Goal: Information Seeking & Learning: Understand process/instructions

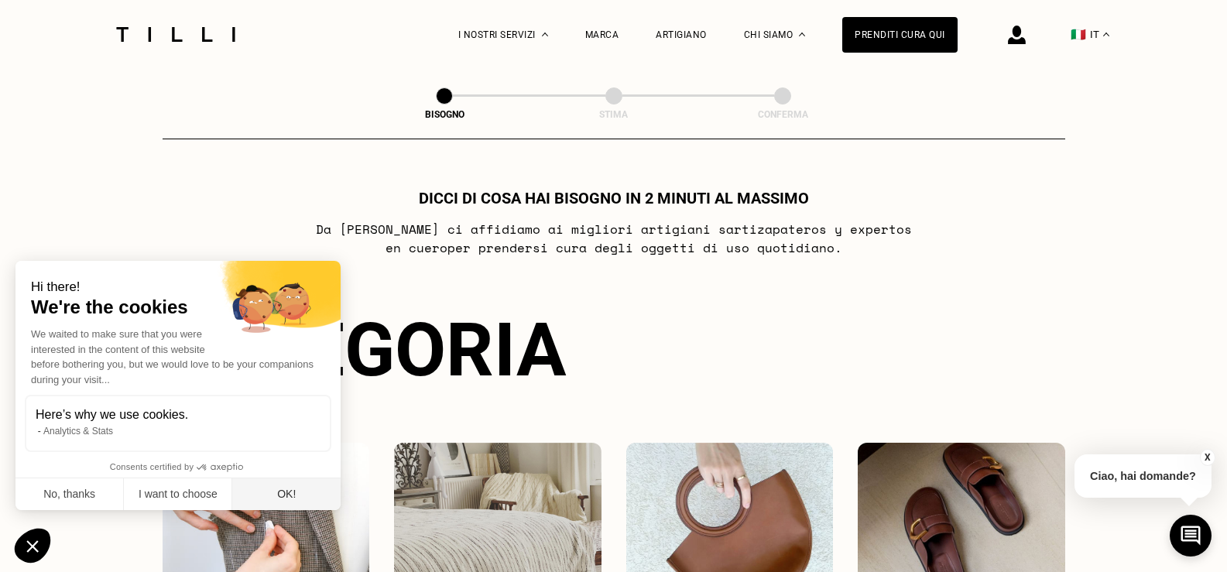
click at [275, 494] on button "OK!" at bounding box center [286, 495] width 108 height 33
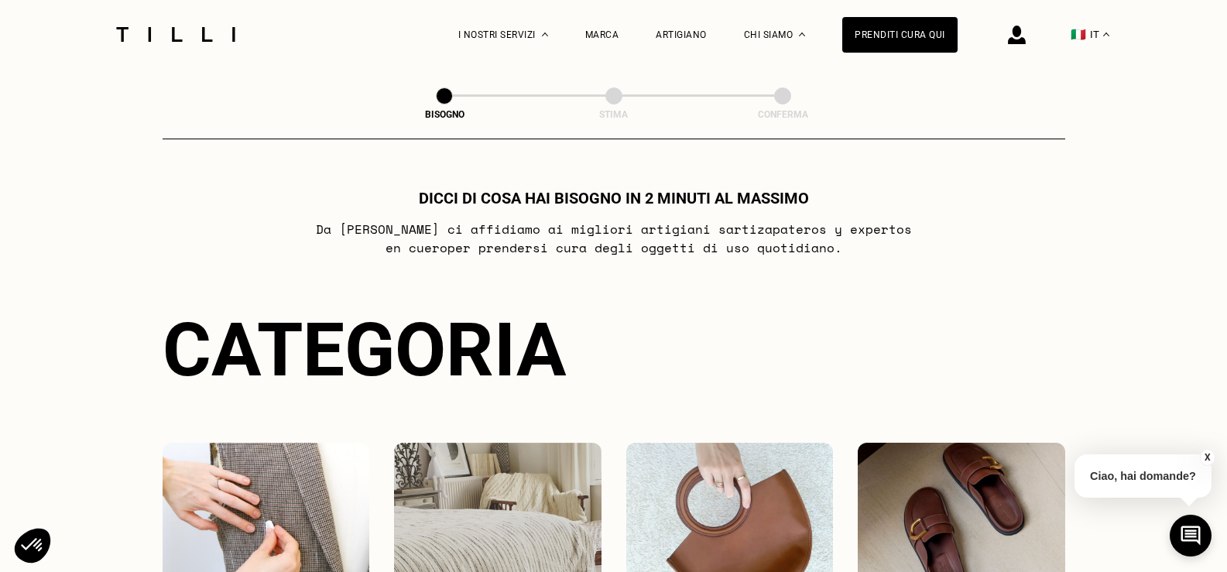
click at [289, 258] on div "Dicci di cosa hai bisogno in 2 minuti al massimo Da Tilli ci affidiamo ai migli…" at bounding box center [614, 455] width 903 height 532
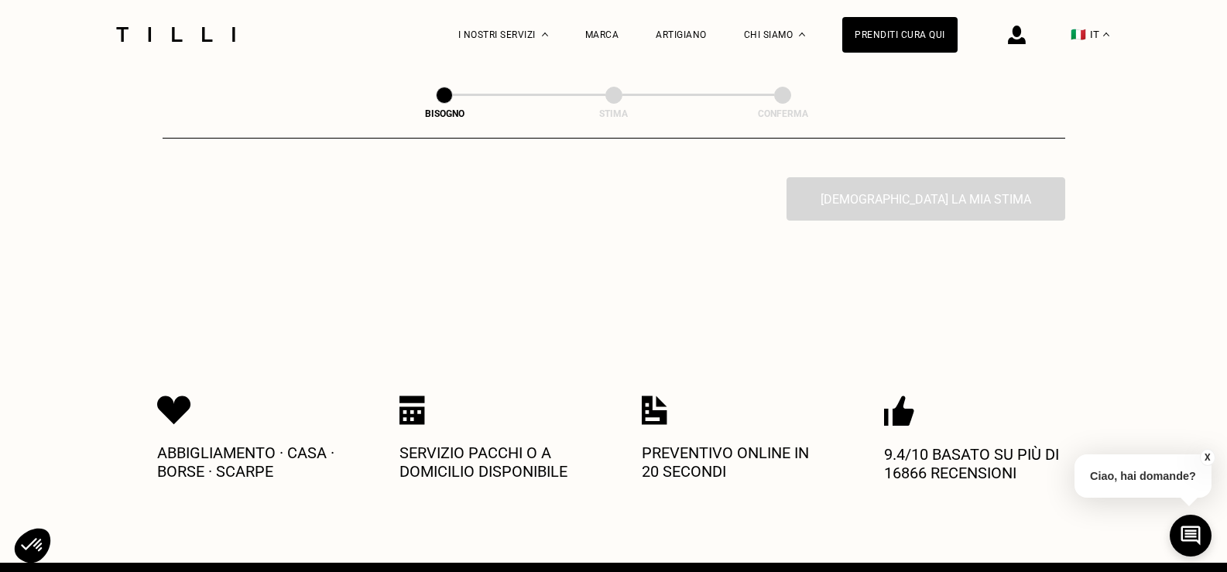
scroll to position [997, 0]
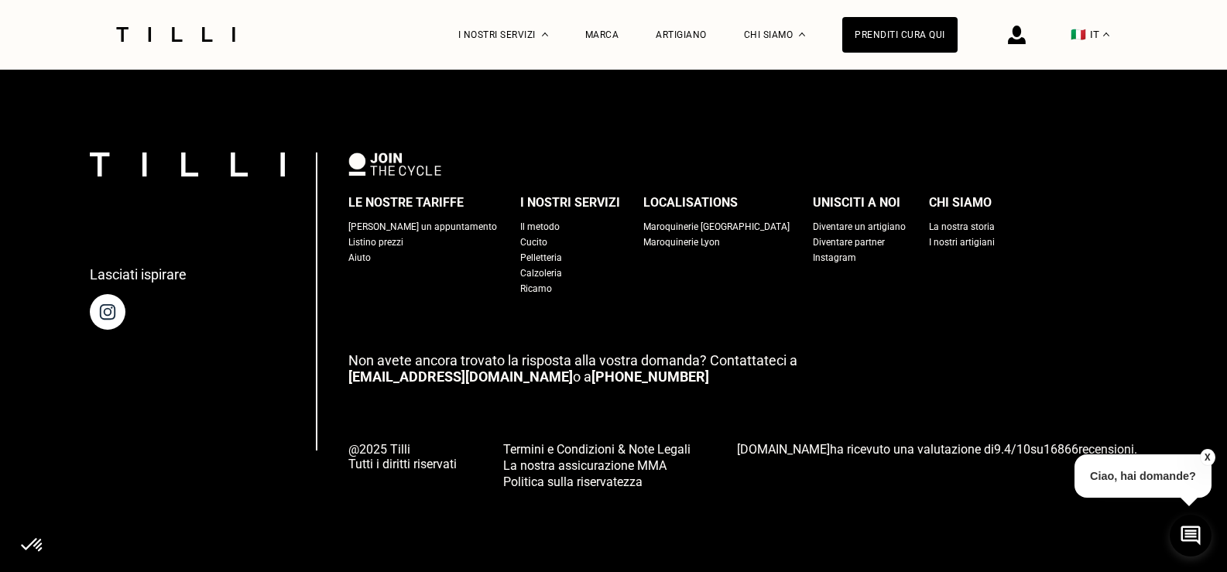
click at [385, 297] on div "Le nostre tariffe [PERSON_NAME] un appuntamento Listino prezzi Aiuto I nostri s…" at bounding box center [742, 321] width 789 height 337
click at [1113, 473] on p "Ciao, hai domande?" at bounding box center [1143, 476] width 137 height 43
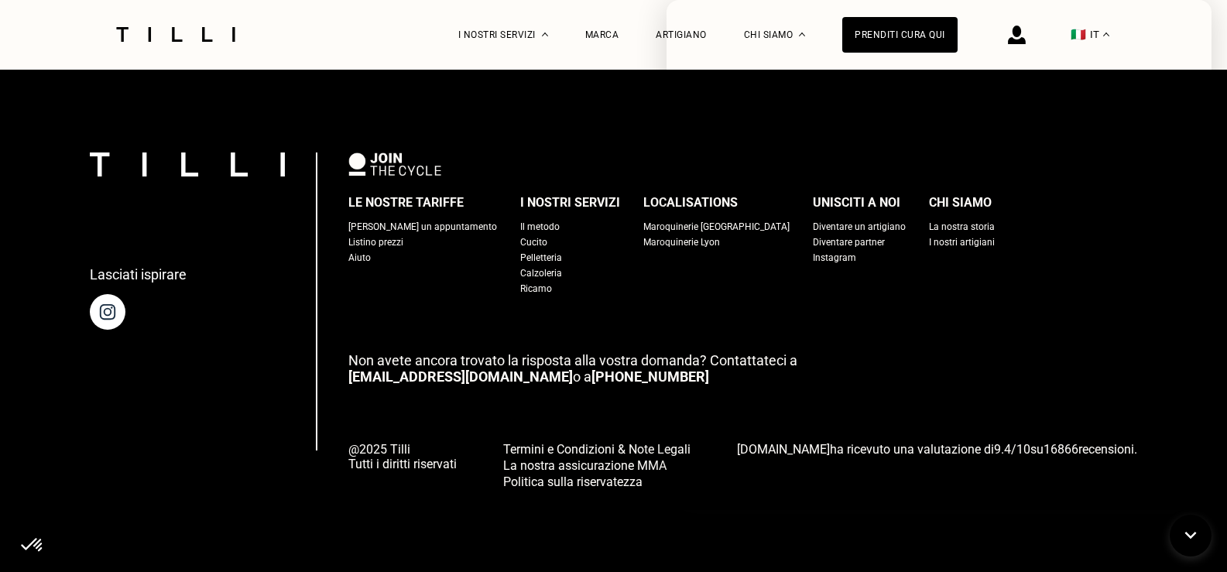
click at [609, 122] on div "Lasciati ispirare Le nostre tariffe Fissare un appuntamento Listino prezzi Aiut…" at bounding box center [613, 321] width 1227 height 503
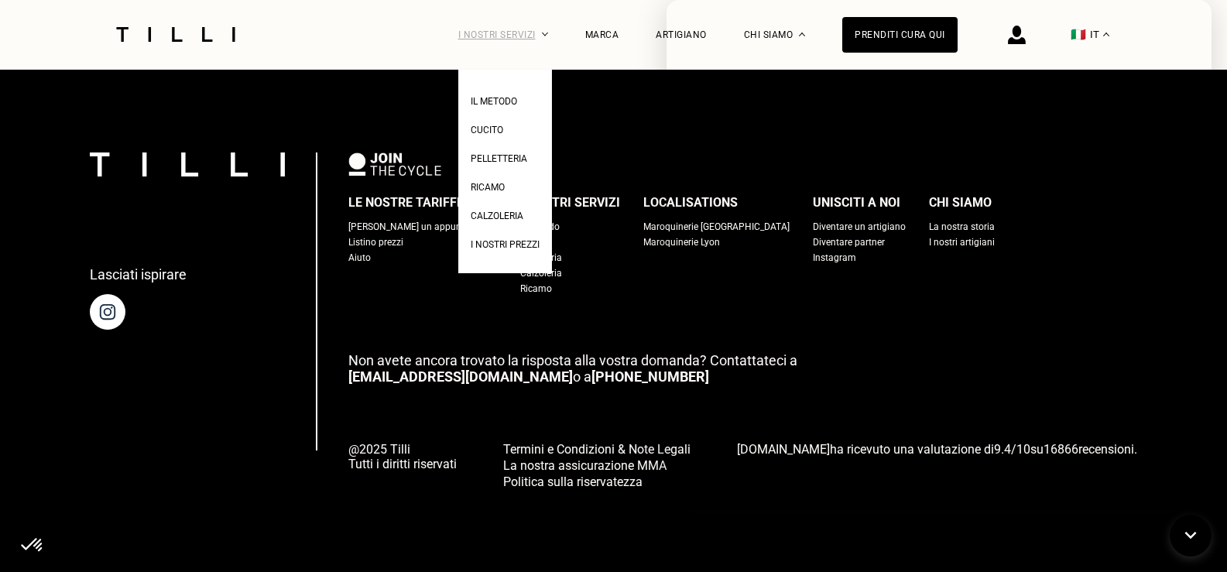
click at [534, 19] on div "I nostri servizi" at bounding box center [503, 34] width 90 height 69
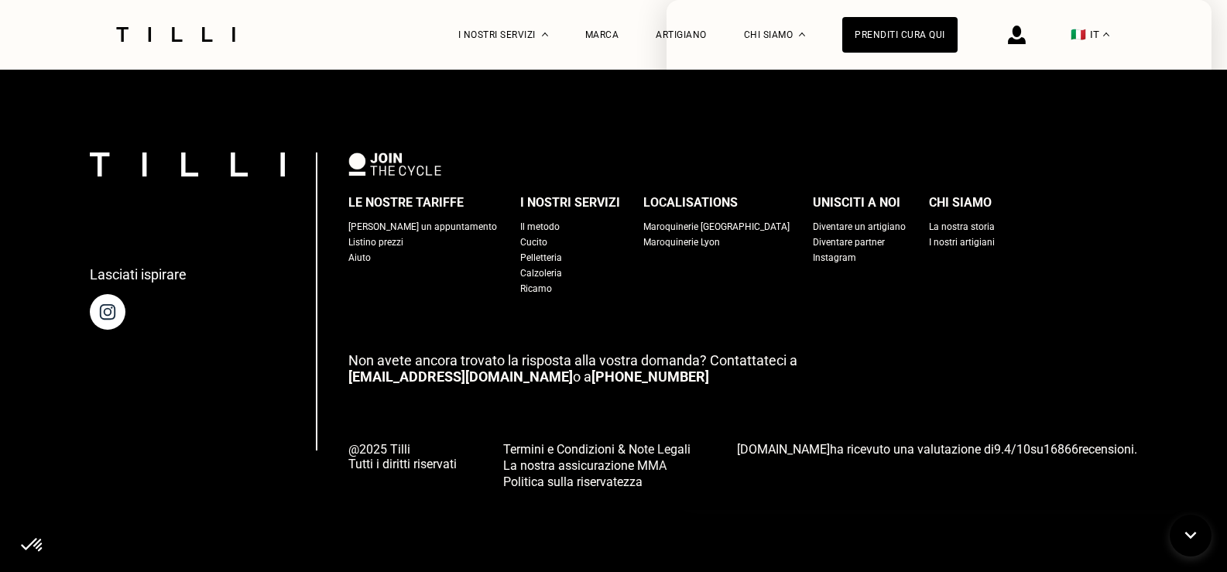
click at [609, 42] on div "Marca" at bounding box center [602, 34] width 34 height 69
click at [606, 35] on div "Marca" at bounding box center [602, 34] width 34 height 11
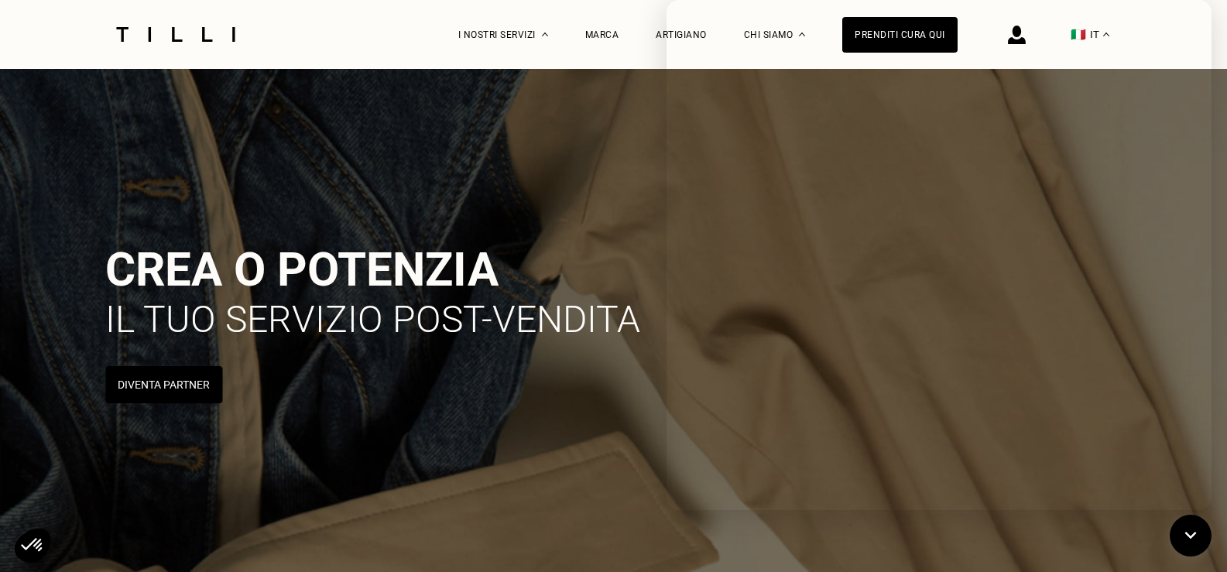
click at [168, 37] on img at bounding box center [176, 34] width 130 height 15
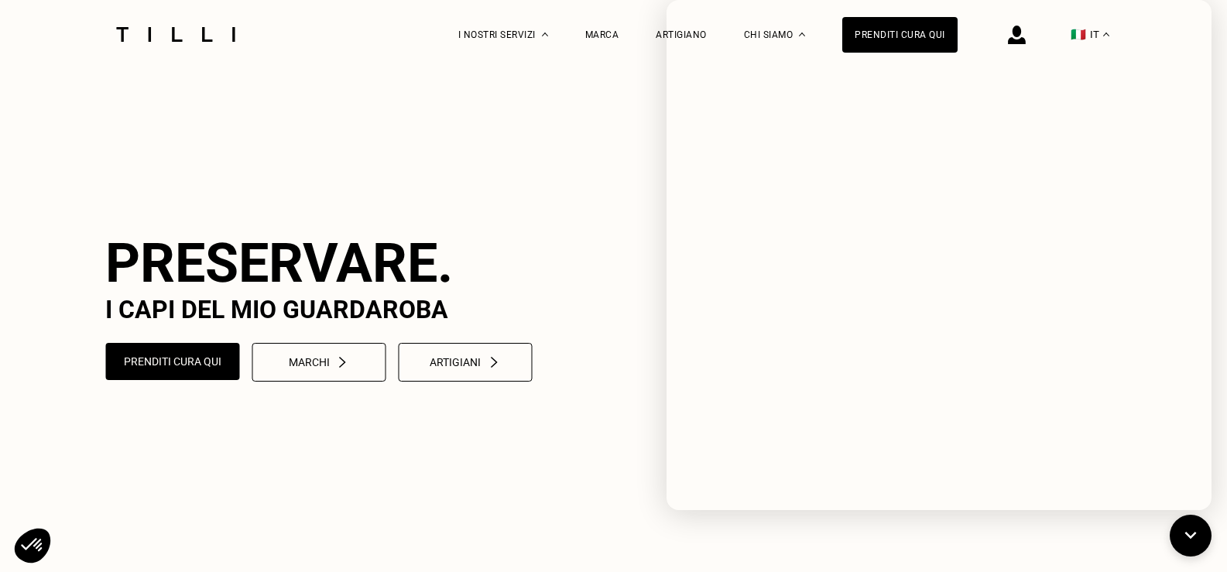
click at [520, 174] on video at bounding box center [613, 307] width 1227 height 614
click at [508, 103] on span "Il metodo" at bounding box center [494, 101] width 46 height 11
select select "FR"
